Goal: Transaction & Acquisition: Book appointment/travel/reservation

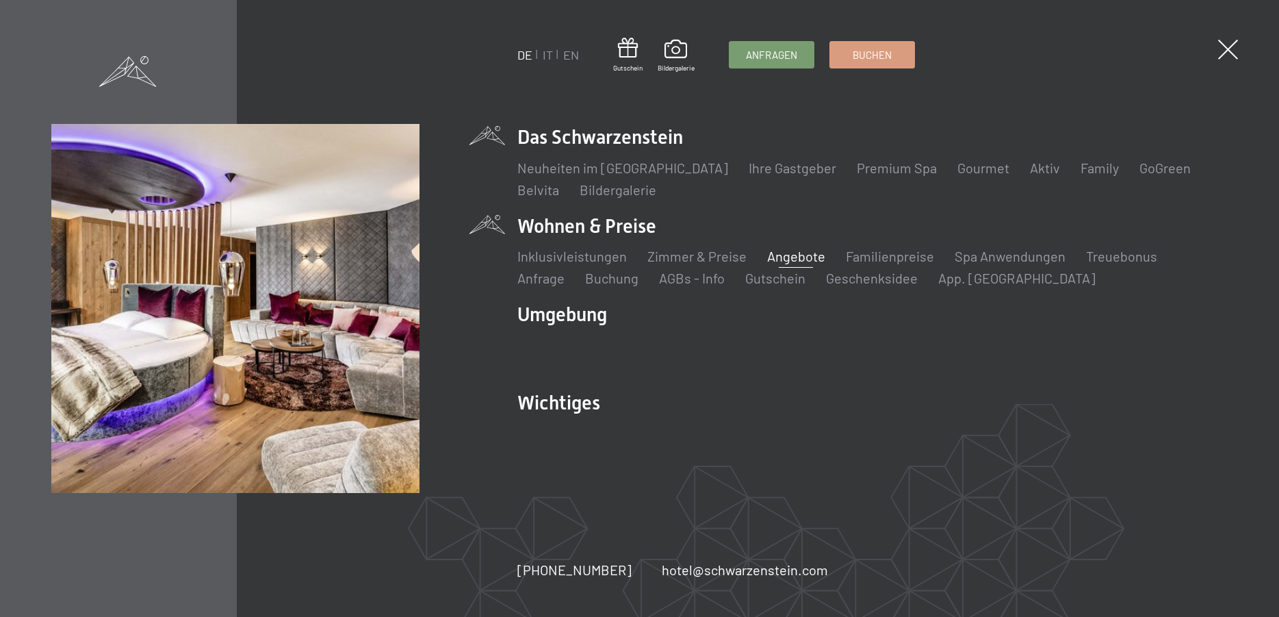
click at [772, 260] on link "Angebote" at bounding box center [796, 256] width 58 height 16
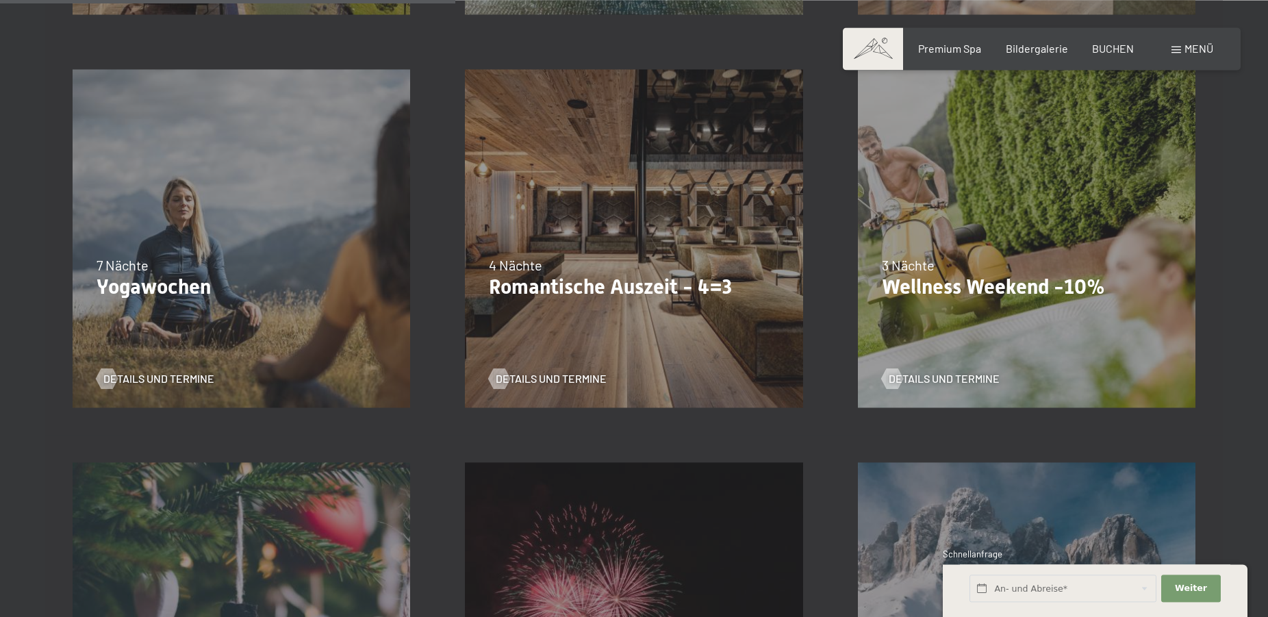
scroll to position [1187, 0]
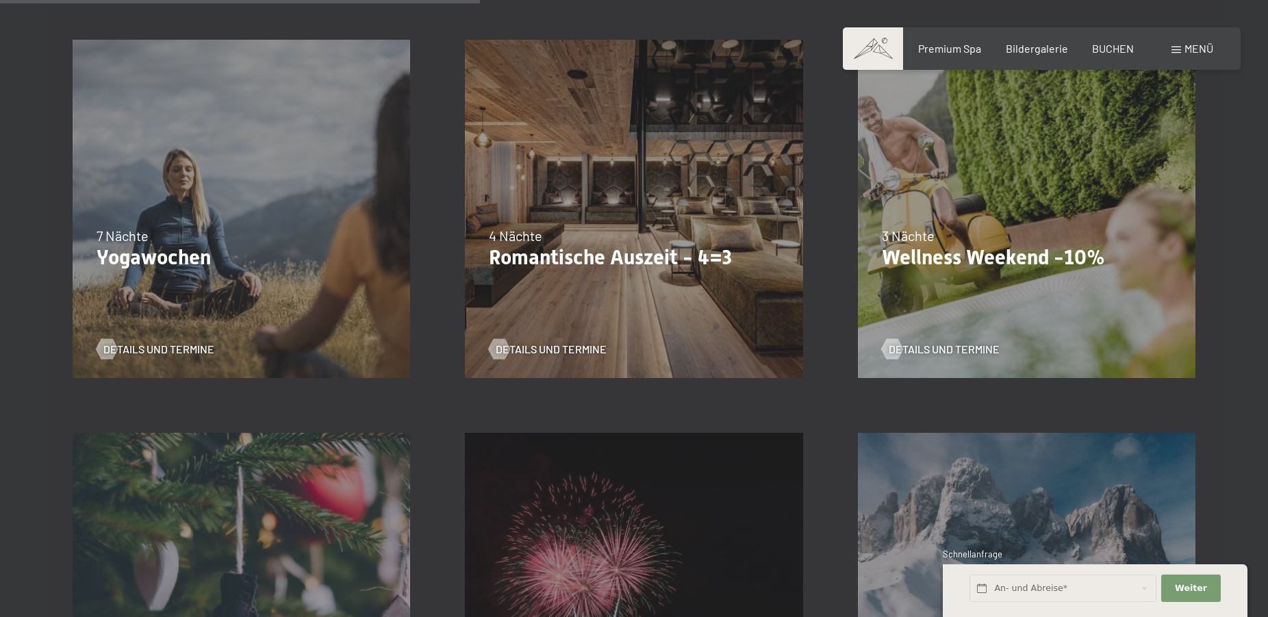
click at [566, 352] on span "Einwilligung Marketing*" at bounding box center [558, 349] width 113 height 14
click at [496, 352] on input "Einwilligung Marketing*" at bounding box center [489, 349] width 14 height 14
click at [569, 348] on span "Einwilligung Marketing*" at bounding box center [558, 349] width 113 height 14
click at [496, 348] on input "Einwilligung Marketing*" at bounding box center [489, 349] width 14 height 14
checkbox input "false"
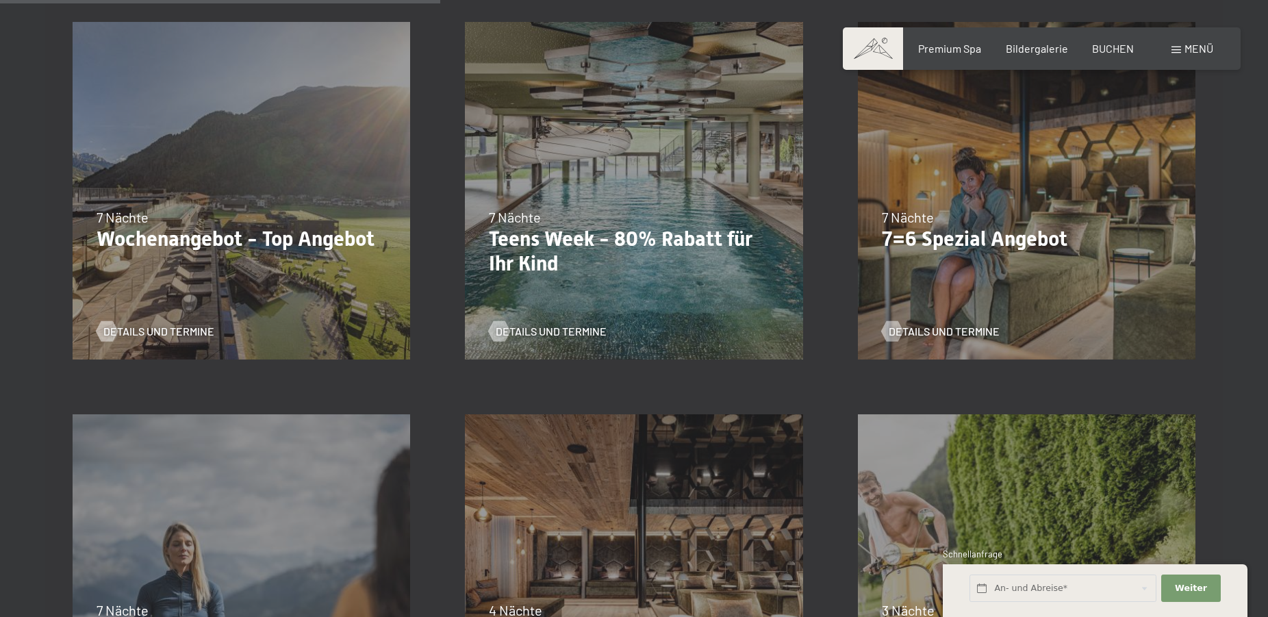
scroll to position [768, 0]
